Goal: Find specific page/section: Find specific page/section

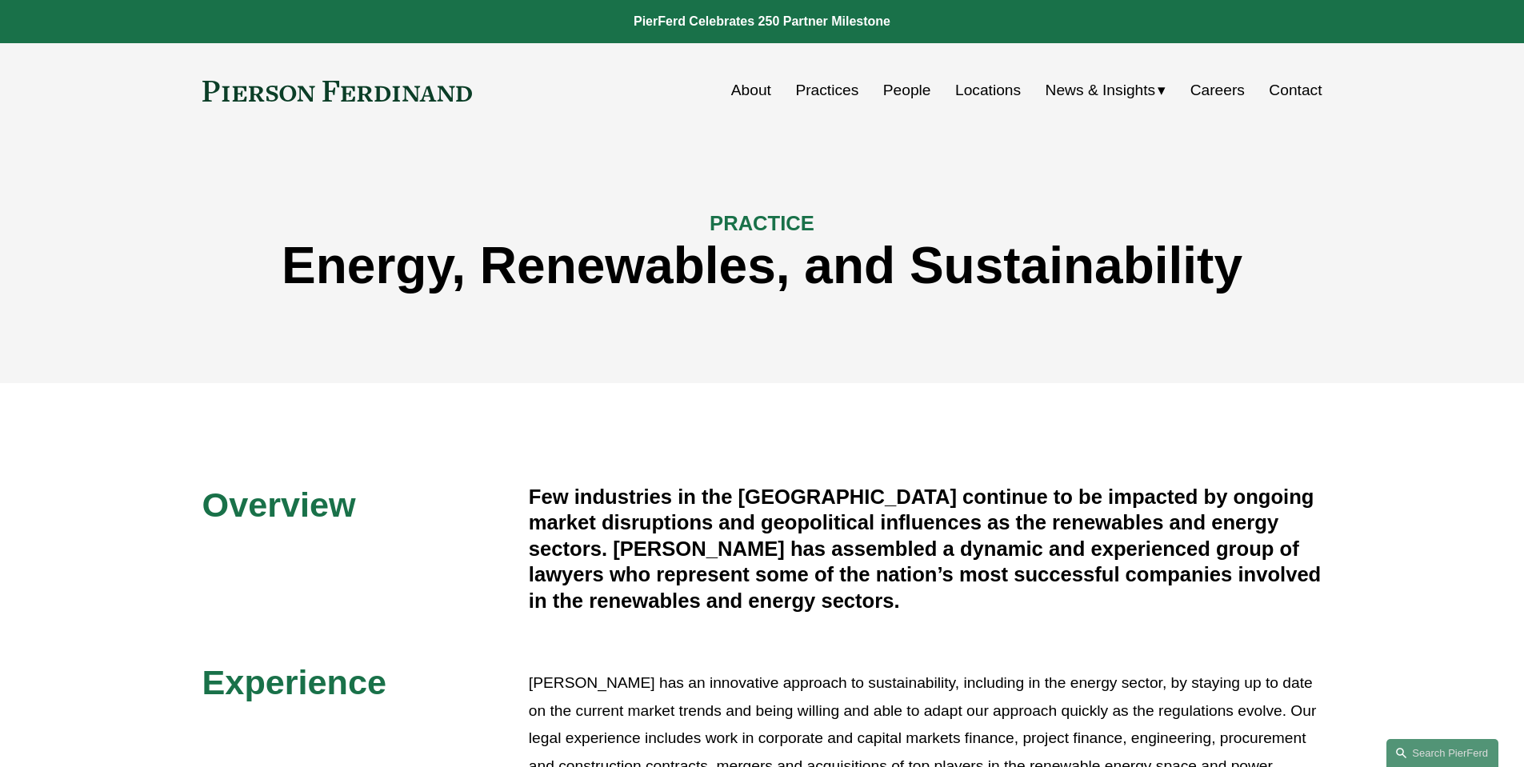
click at [1213, 82] on link "Careers" at bounding box center [1217, 90] width 54 height 30
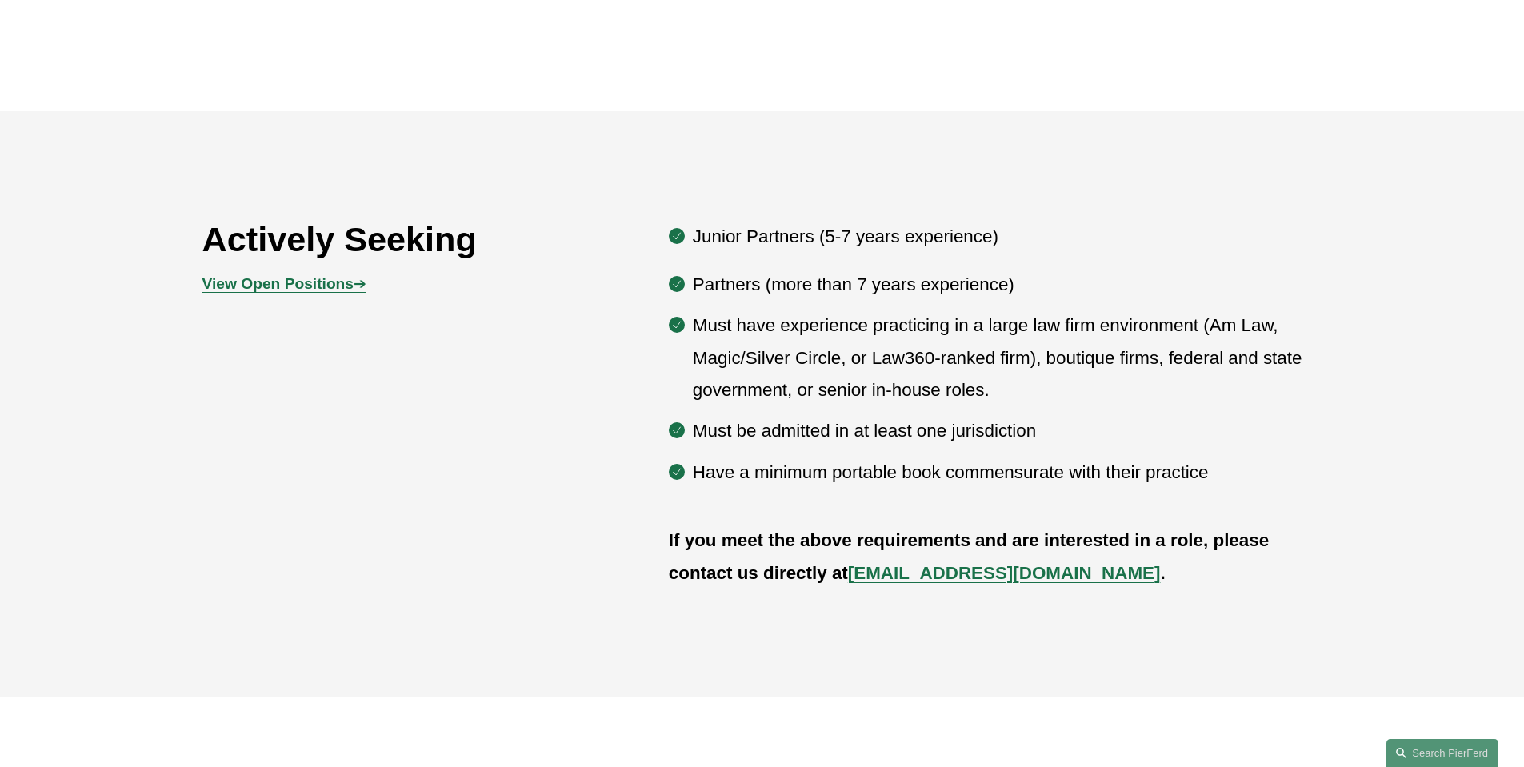
scroll to position [880, 0]
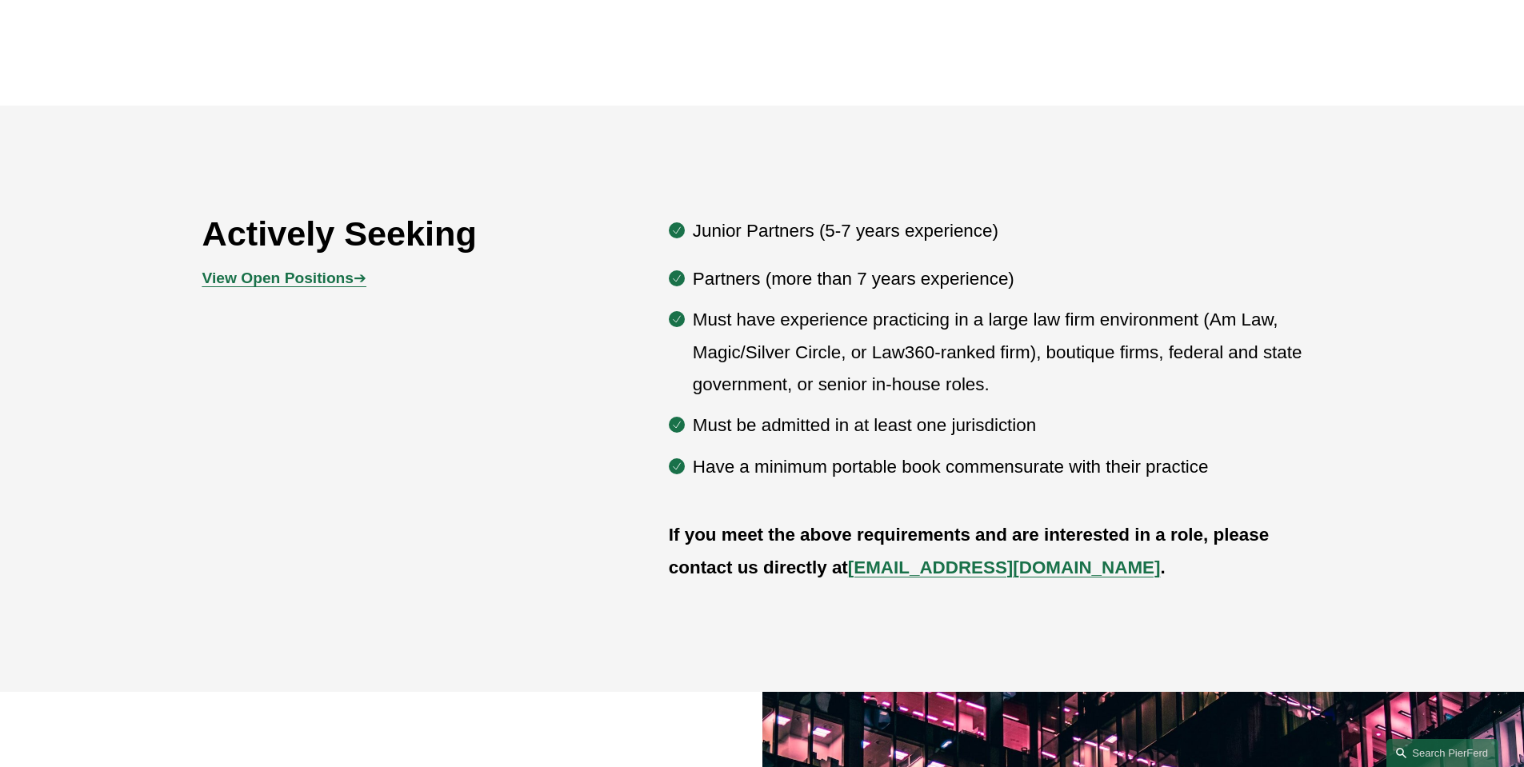
click at [345, 282] on strong "View Open Positions" at bounding box center [277, 278] width 151 height 17
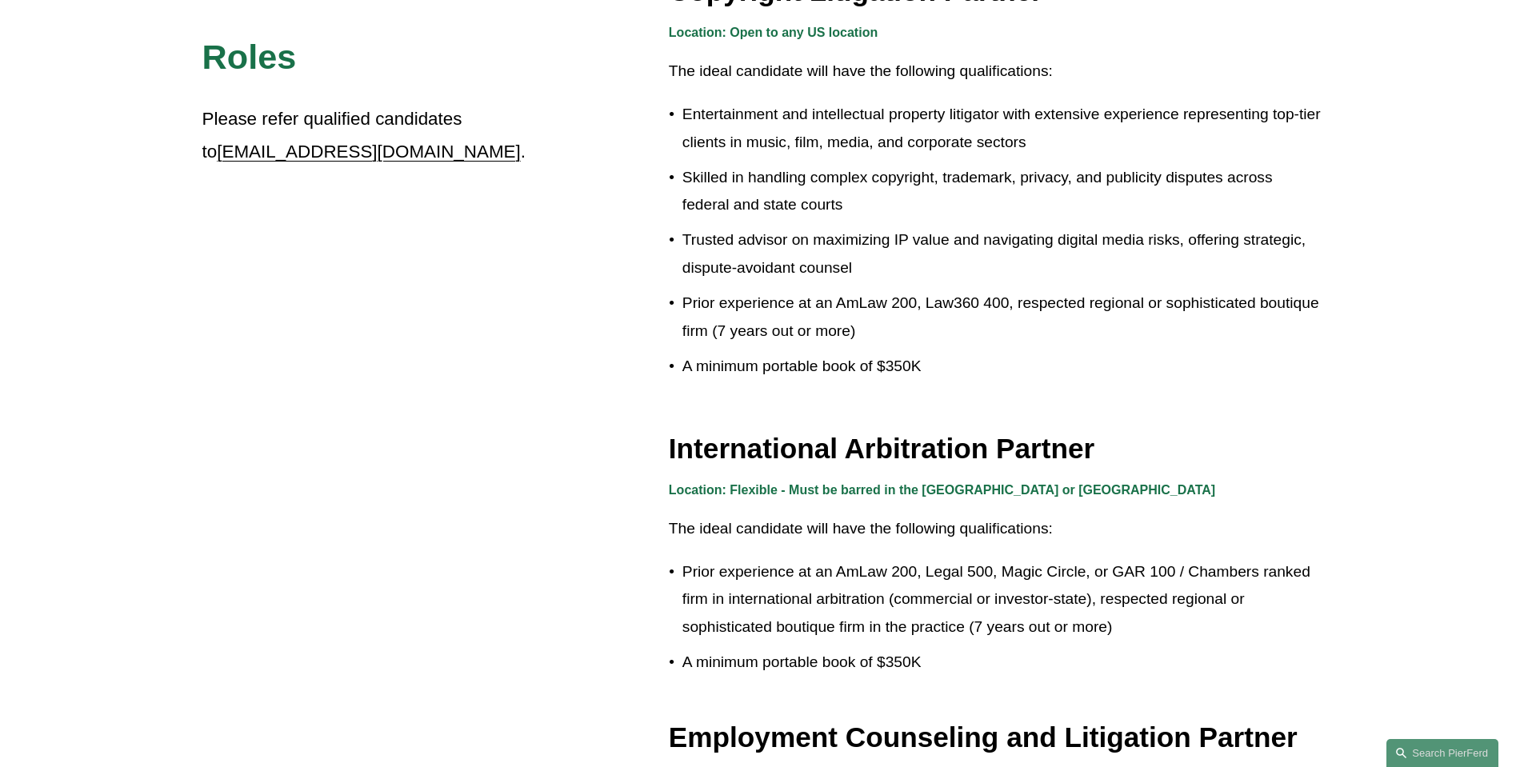
scroll to position [1360, 0]
